Goal: Task Accomplishment & Management: Use online tool/utility

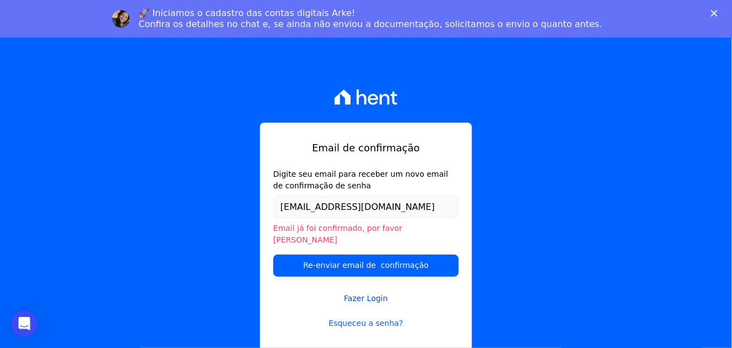
click at [378, 292] on link "Fazer Login" at bounding box center [366, 291] width 186 height 25
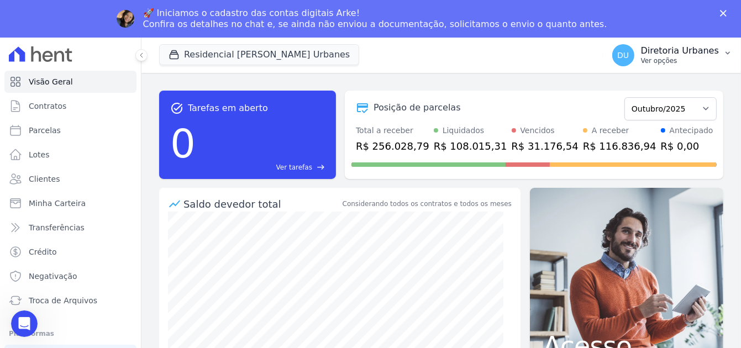
click at [674, 60] on p "Ver opções" at bounding box center [680, 60] width 78 height 9
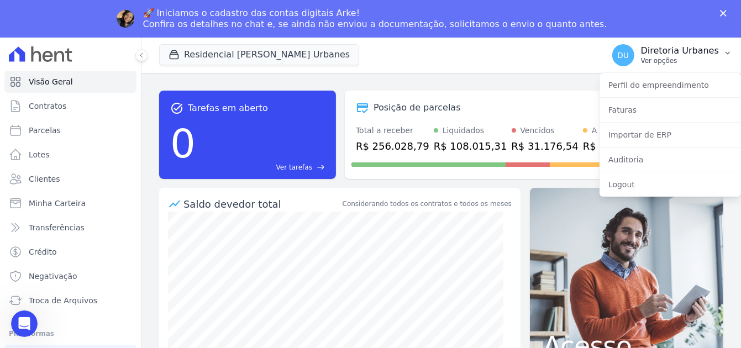
click at [723, 51] on icon "button" at bounding box center [727, 53] width 9 height 9
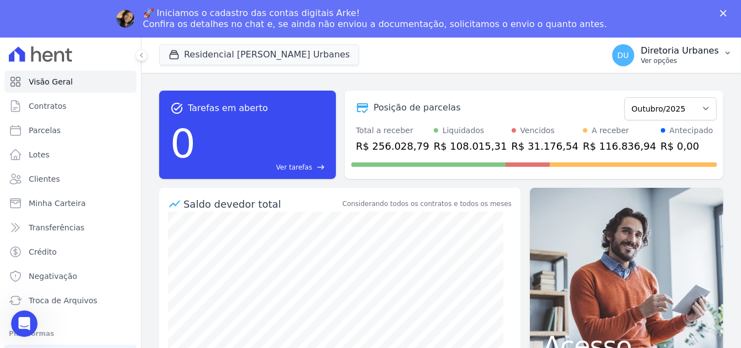
click at [723, 51] on icon "button" at bounding box center [727, 53] width 9 height 9
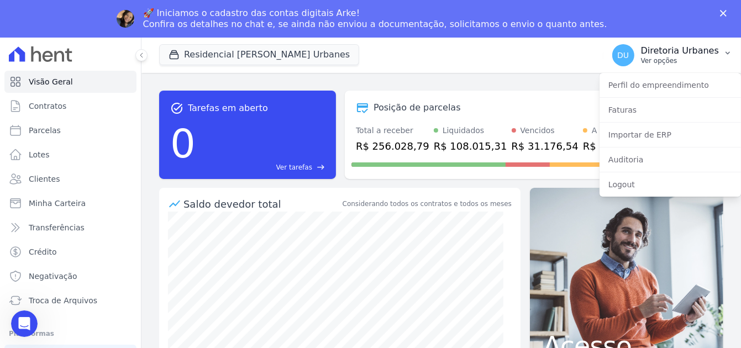
click at [723, 51] on icon "button" at bounding box center [727, 53] width 9 height 9
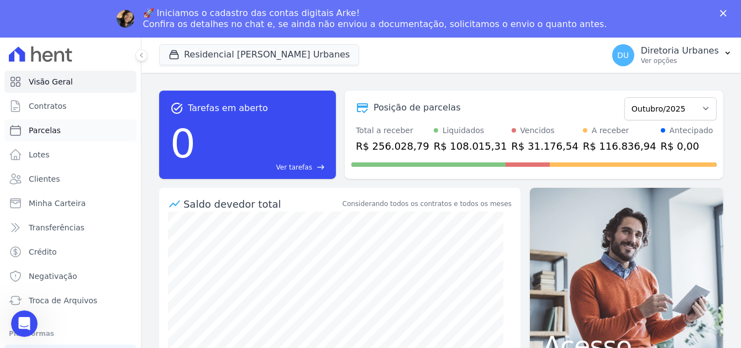
click at [76, 132] on link "Parcelas" at bounding box center [70, 130] width 132 height 22
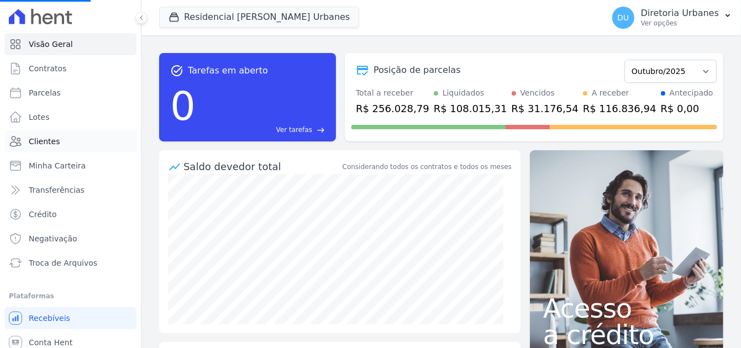
select select
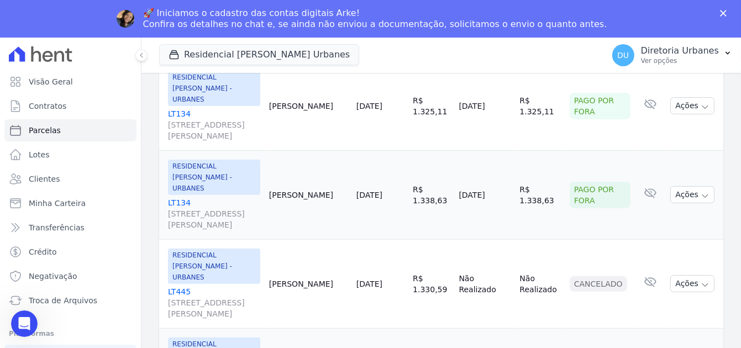
scroll to position [110, 0]
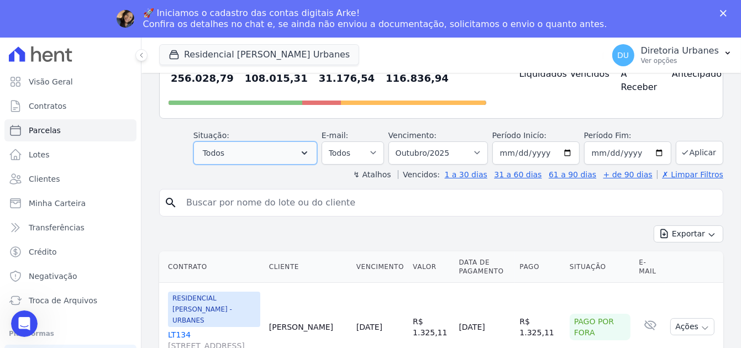
click at [282, 151] on button "Todos" at bounding box center [255, 152] width 124 height 23
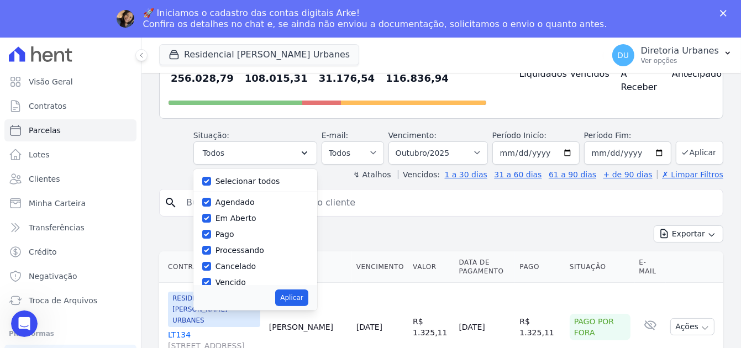
click at [269, 177] on label "Selecionar todos" at bounding box center [247, 181] width 65 height 9
click at [211, 177] on input "Selecionar todos" at bounding box center [206, 181] width 9 height 9
checkbox input "false"
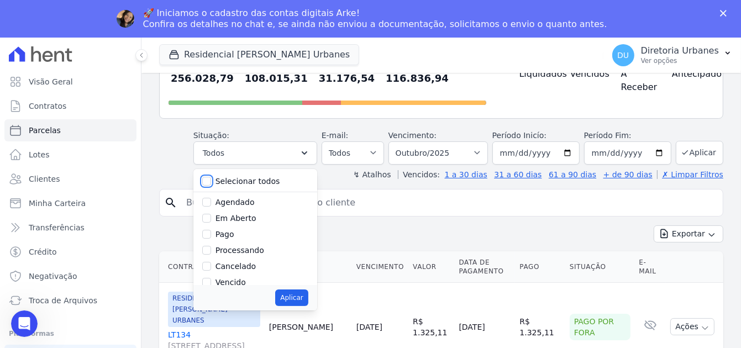
checkbox input "false"
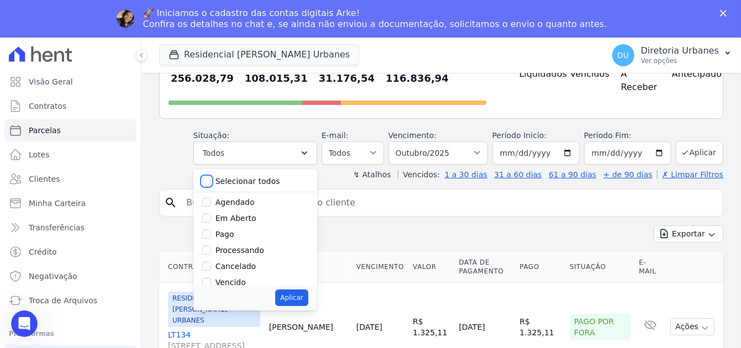
checkbox input "false"
click at [244, 219] on label "Em Aberto" at bounding box center [235, 218] width 41 height 9
click at [211, 219] on input "Em Aberto" at bounding box center [206, 218] width 9 height 9
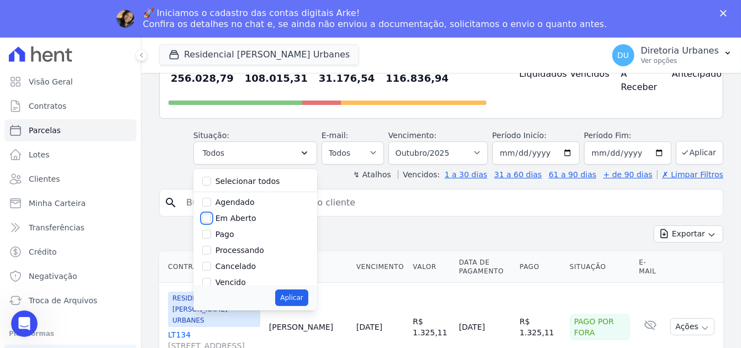
checkbox input "true"
click at [303, 297] on button "Aplicar" at bounding box center [291, 297] width 33 height 17
select select "pending"
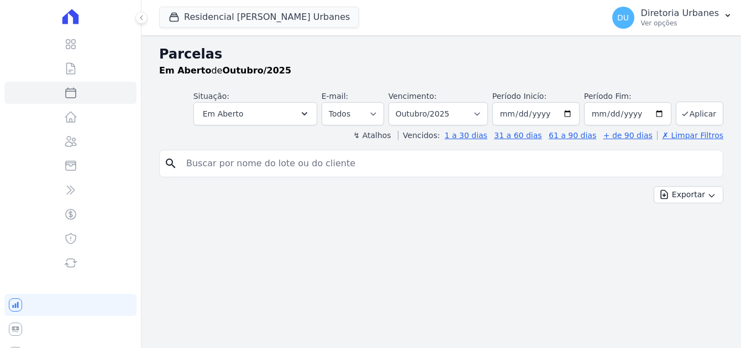
select select
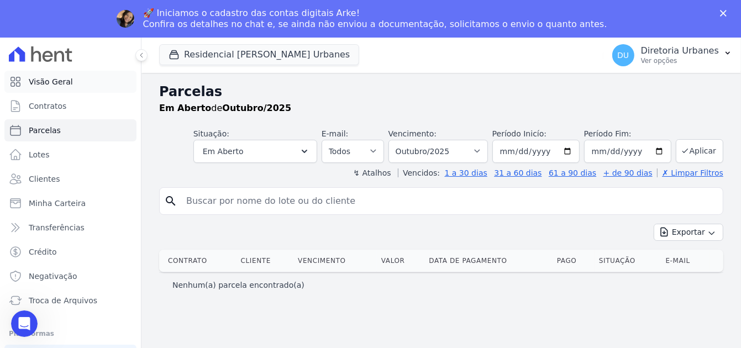
click at [60, 79] on span "Visão Geral" at bounding box center [51, 81] width 44 height 11
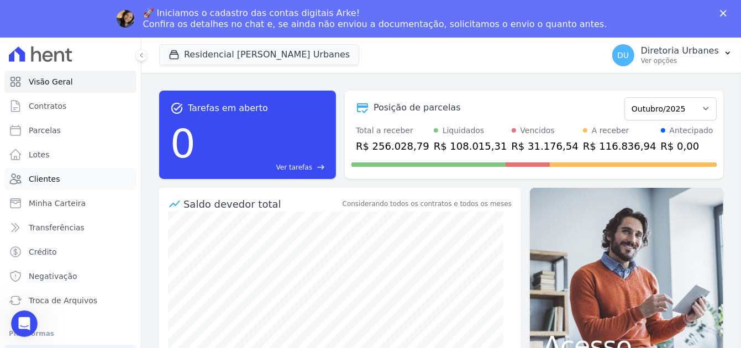
click at [62, 181] on link "Clientes" at bounding box center [70, 179] width 132 height 22
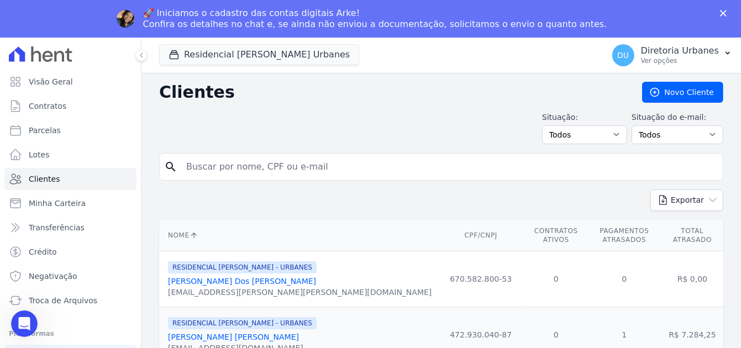
click at [325, 162] on input "search" at bounding box center [448, 167] width 538 height 22
click at [255, 56] on button "Residencial [PERSON_NAME] Urbanes" at bounding box center [259, 54] width 200 height 21
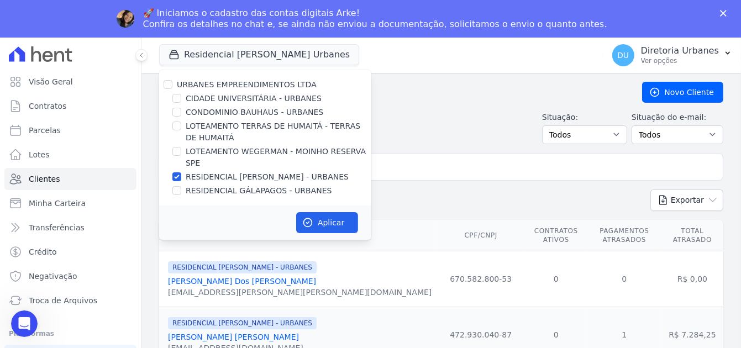
click at [215, 171] on label "RESIDENCIAL [PERSON_NAME] - URBANES" at bounding box center [267, 177] width 163 height 12
click at [181, 172] on input "RESIDENCIAL [PERSON_NAME] - URBANES" at bounding box center [176, 176] width 9 height 9
checkbox input "false"
click at [214, 185] on label "RESIDENCIAL GÁLAPAGOS - URBANES" at bounding box center [259, 191] width 146 height 12
click at [181, 186] on input "RESIDENCIAL GÁLAPAGOS - URBANES" at bounding box center [176, 190] width 9 height 9
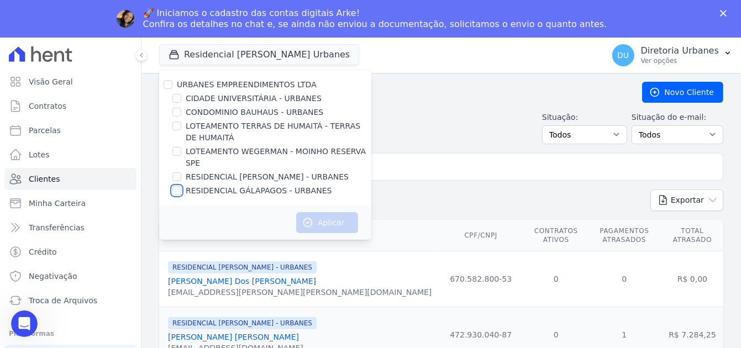
checkbox input "true"
click at [324, 212] on button "Aplicar" at bounding box center [327, 222] width 62 height 21
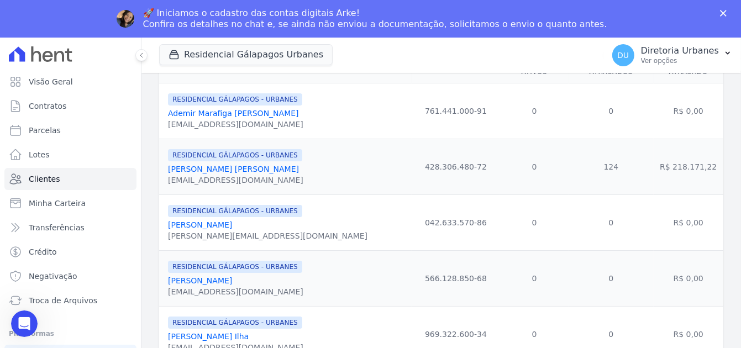
scroll to position [81, 0]
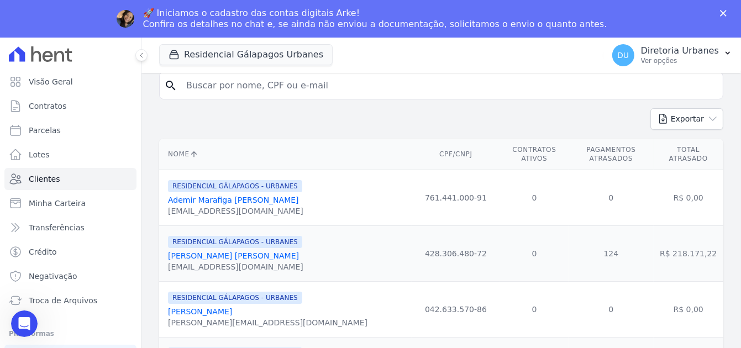
click at [308, 86] on input "search" at bounding box center [448, 86] width 538 height 22
type input "thami"
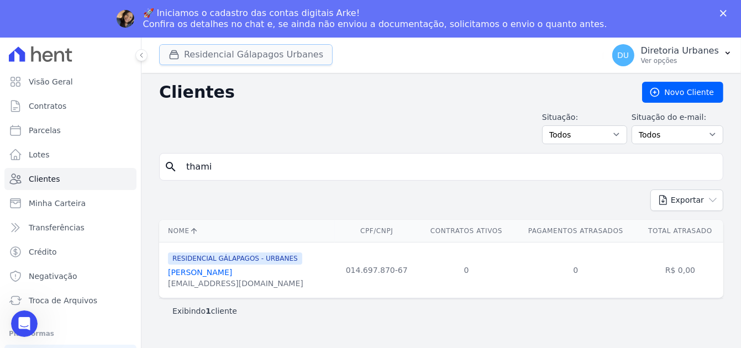
click at [211, 52] on button "Residencial Gálapagos Urbanes" at bounding box center [245, 54] width 173 height 21
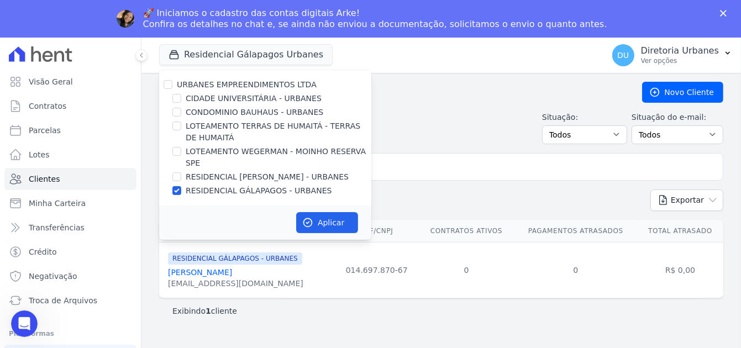
click at [258, 185] on label "RESIDENCIAL GÁLAPAGOS - URBANES" at bounding box center [259, 191] width 146 height 12
click at [181, 186] on input "RESIDENCIAL GÁLAPAGOS - URBANES" at bounding box center [176, 190] width 9 height 9
checkbox input "false"
click at [276, 124] on label "LOTEAMENTO TERRAS DE HUMAITÁ - TERRAS DE HUMAITÁ" at bounding box center [279, 131] width 186 height 23
click at [181, 124] on input "LOTEAMENTO TERRAS DE HUMAITÁ - TERRAS DE HUMAITÁ" at bounding box center [176, 125] width 9 height 9
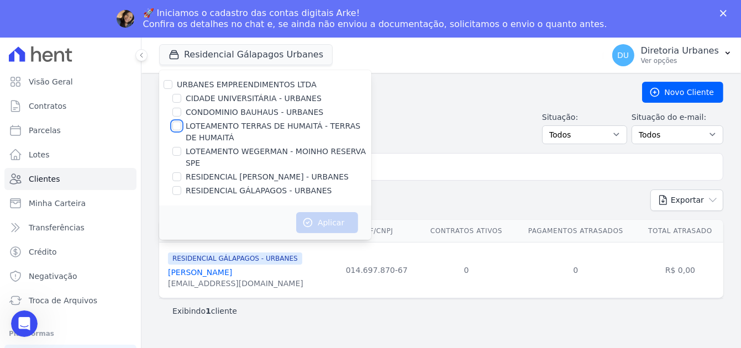
checkbox input "true"
click at [323, 212] on button "Aplicar" at bounding box center [327, 222] width 62 height 21
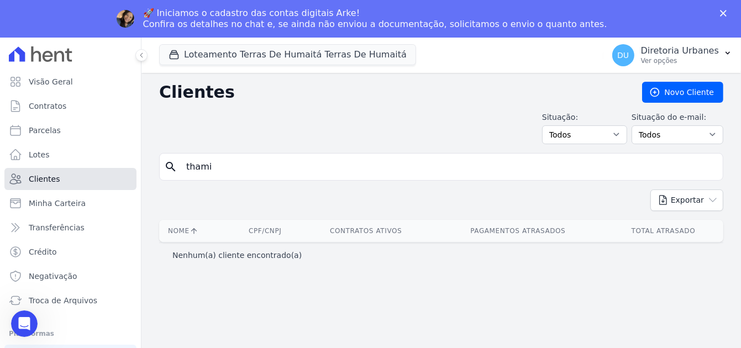
click at [78, 177] on link "Clientes" at bounding box center [70, 179] width 132 height 22
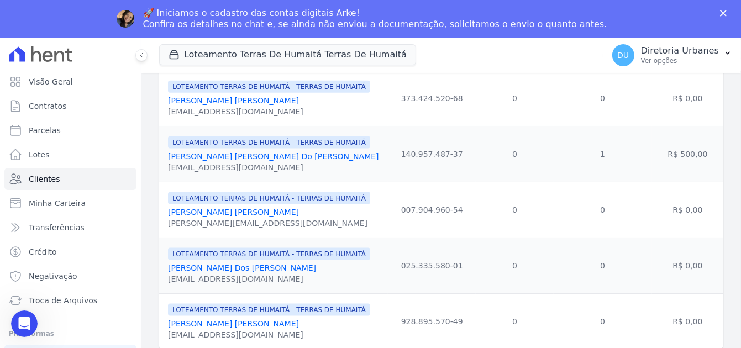
scroll to position [1020, 0]
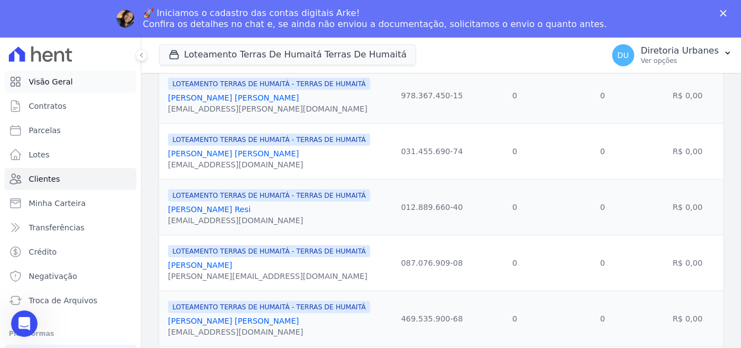
click at [59, 80] on span "Visão Geral" at bounding box center [51, 81] width 44 height 11
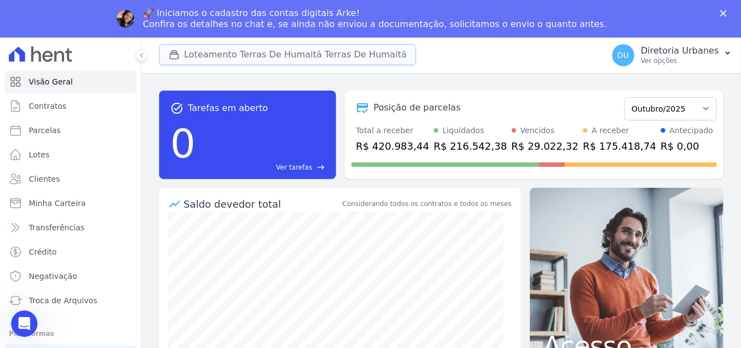
click at [302, 58] on button "Loteamento Terras De Humaitá Terras De Humaitá" at bounding box center [287, 54] width 257 height 21
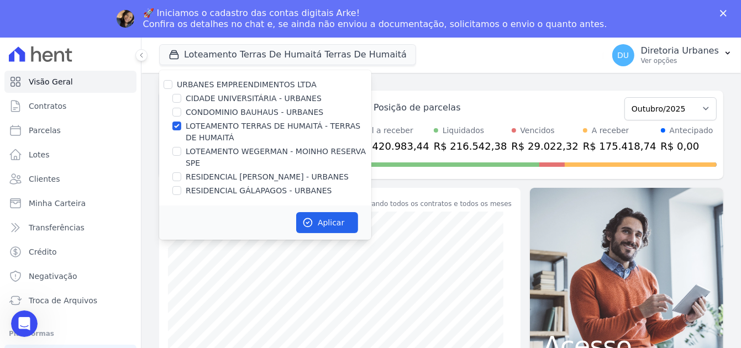
click at [272, 128] on label "LOTEAMENTO TERRAS DE HUMAITÁ - TERRAS DE HUMAITÁ" at bounding box center [279, 131] width 186 height 23
click at [181, 128] on input "LOTEAMENTO TERRAS DE HUMAITÁ - TERRAS DE HUMAITÁ" at bounding box center [176, 125] width 9 height 9
click at [292, 128] on label "LOTEAMENTO TERRAS DE HUMAITÁ - TERRAS DE HUMAITÁ" at bounding box center [279, 131] width 186 height 23
click at [181, 128] on input "LOTEAMENTO TERRAS DE HUMAITÁ - TERRAS DE HUMAITÁ" at bounding box center [176, 125] width 9 height 9
checkbox input "true"
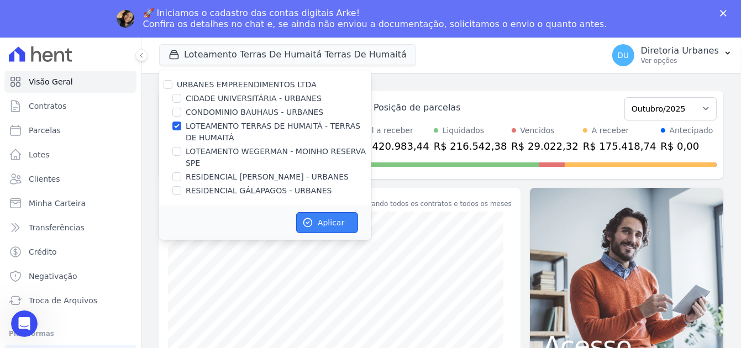
click at [333, 212] on button "Aplicar" at bounding box center [327, 222] width 62 height 21
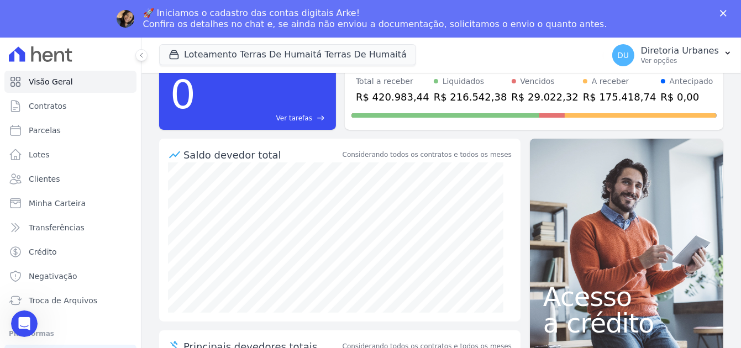
scroll to position [110, 0]
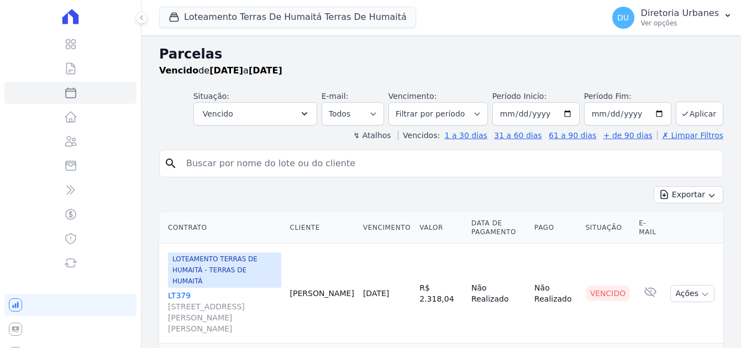
select select
